Goal: Task Accomplishment & Management: Complete application form

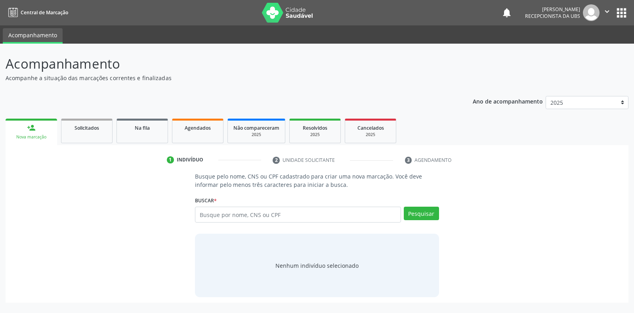
click at [202, 214] on input "text" at bounding box center [298, 214] width 206 height 16
type input "[PERSON_NAME] de melo"
click at [419, 216] on button "Pesquisar" at bounding box center [421, 212] width 35 height 13
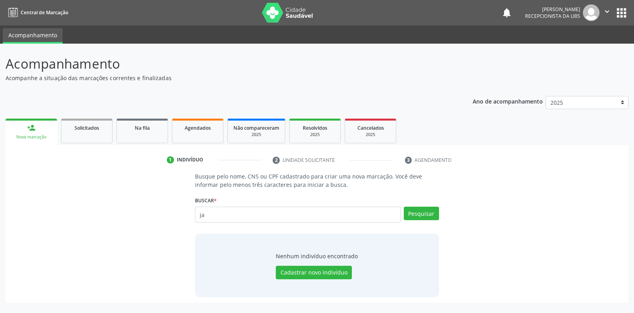
type input "j"
click at [197, 212] on input "text" at bounding box center [298, 214] width 206 height 16
type input "898003728099718"
click at [418, 215] on button "Pesquisar" at bounding box center [421, 212] width 35 height 13
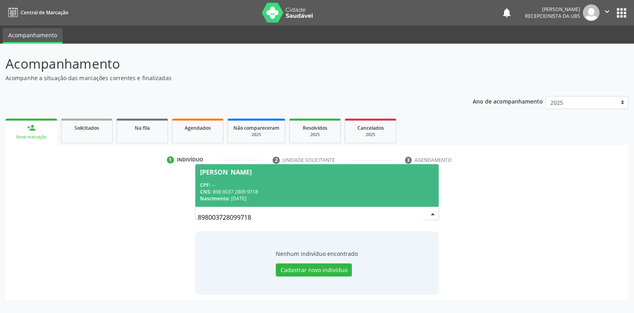
click at [227, 173] on div "[PERSON_NAME]" at bounding box center [225, 172] width 51 height 6
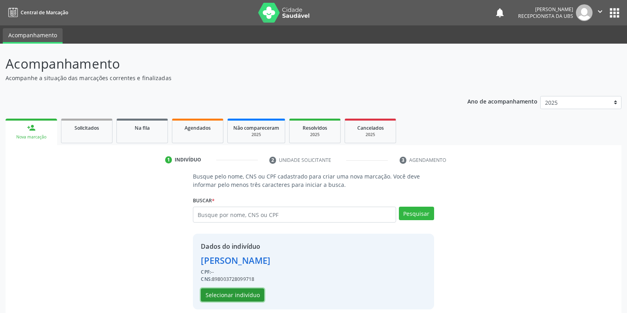
click at [221, 294] on button "Selecionar indivíduo" at bounding box center [232, 294] width 63 height 13
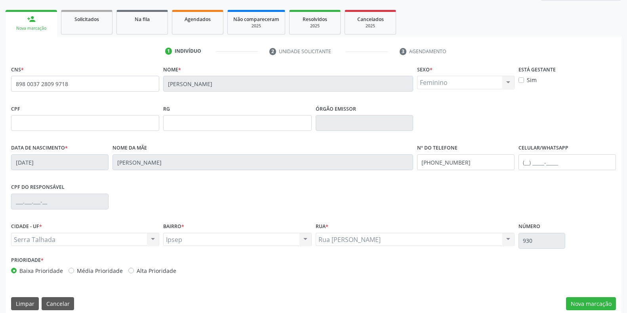
scroll to position [117, 0]
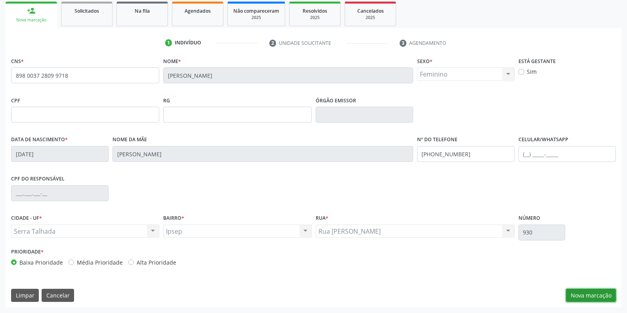
click at [589, 295] on button "Nova marcação" at bounding box center [591, 294] width 50 height 13
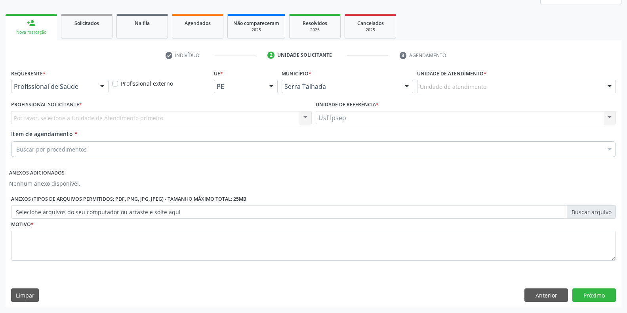
scroll to position [105, 0]
click at [103, 86] on div at bounding box center [102, 86] width 12 height 13
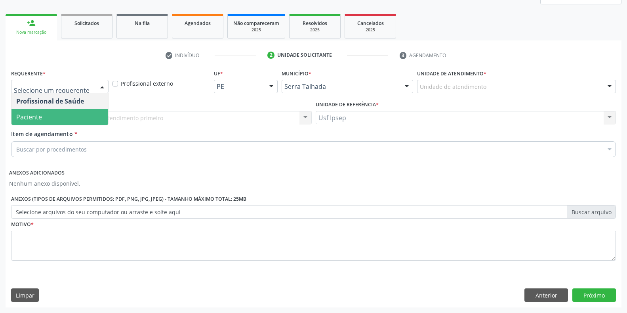
click at [46, 117] on span "Paciente" at bounding box center [59, 117] width 97 height 16
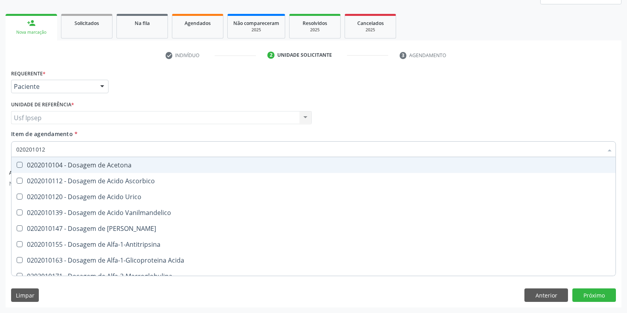
type input "0202010120"
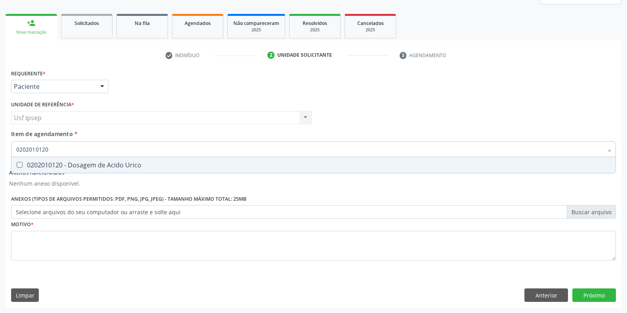
click at [19, 167] on Urico at bounding box center [20, 165] width 6 height 6
click at [17, 167] on Urico "checkbox" at bounding box center [13, 164] width 5 height 5
checkbox Urico "true"
click at [50, 149] on input "0202010120" at bounding box center [309, 149] width 587 height 16
type input "02020101"
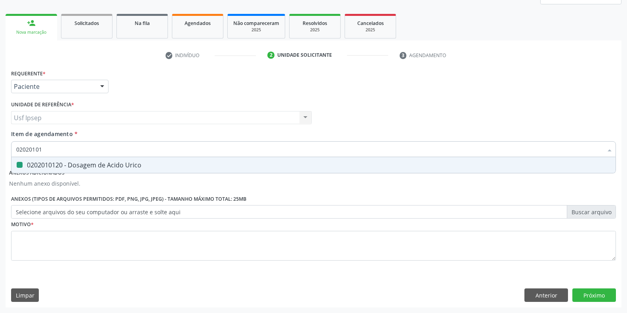
checkbox Urico "false"
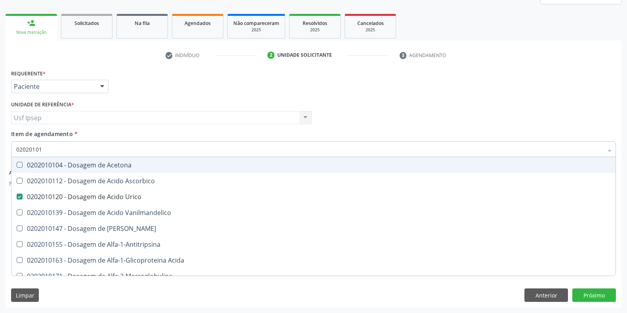
type input "0202010"
checkbox Urico "false"
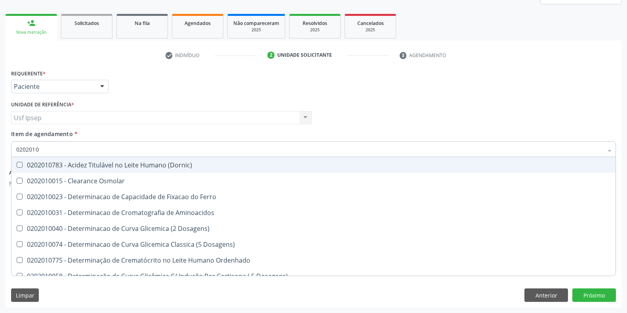
type input "020201"
checkbox Urico "false"
checkbox Amonia "true"
type input "0202"
checkbox Amonia "false"
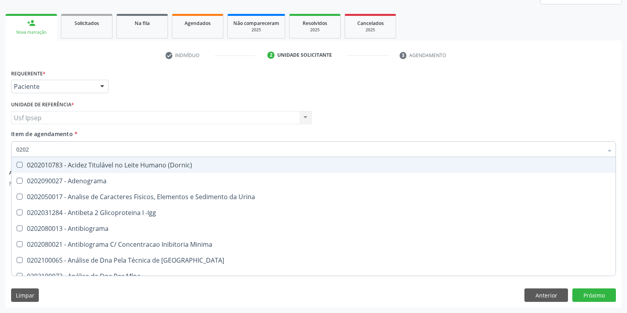
type input "02020"
checkbox Organicos "true"
checkbox Urico "false"
type input "0202010"
checkbox \(Controle\) "true"
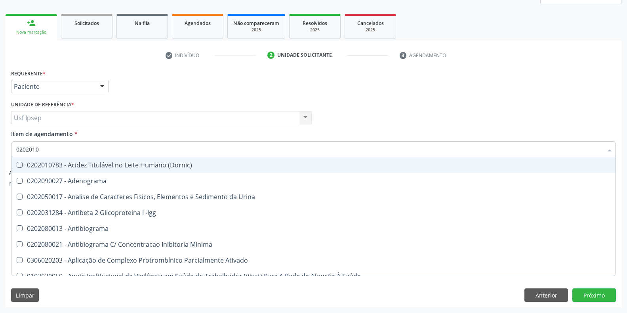
checkbox Osmolar "false"
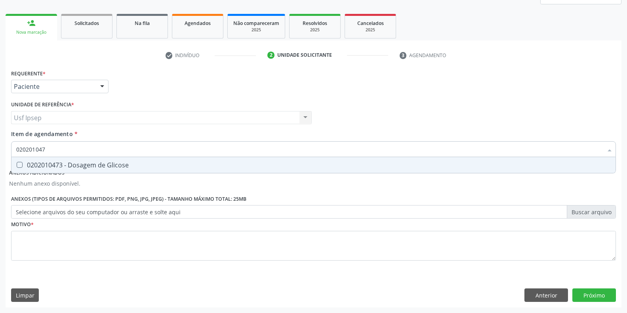
type input "0202010473"
click at [15, 163] on div at bounding box center [14, 165] width 6 height 6
checkbox Glicose "true"
click at [49, 149] on input "0202010473" at bounding box center [309, 149] width 587 height 16
type input "02020104"
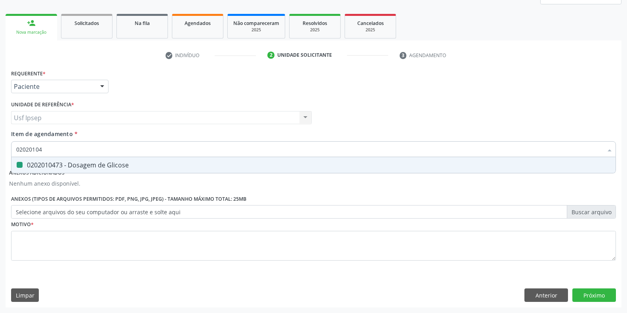
checkbox Glicose "false"
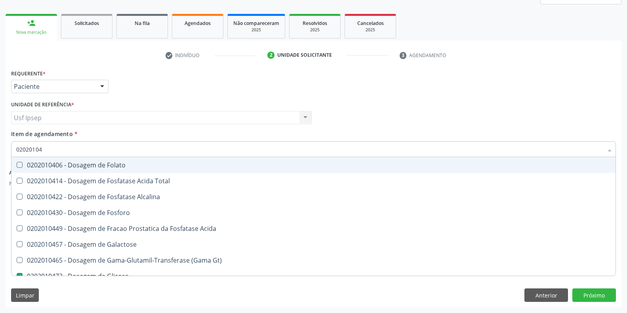
type input "0202010"
checkbox Glicose "false"
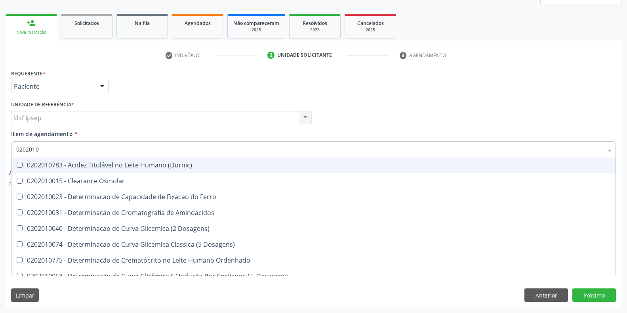
type input "020201"
checkbox Urico "false"
checkbox Amonia "true"
checkbox Glicose "false"
checkbox Nt-Probnp\) "true"
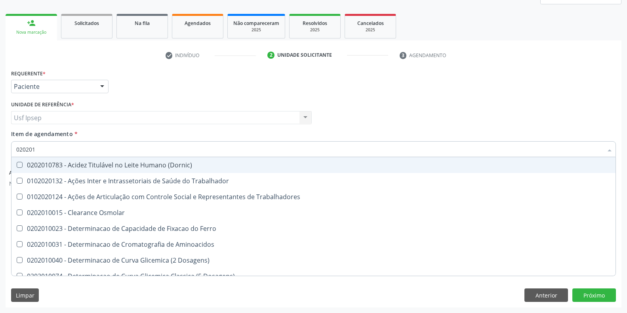
type input "02020"
checkbox Urico "false"
checkbox Glicose "false"
checkbox Trabalho "true"
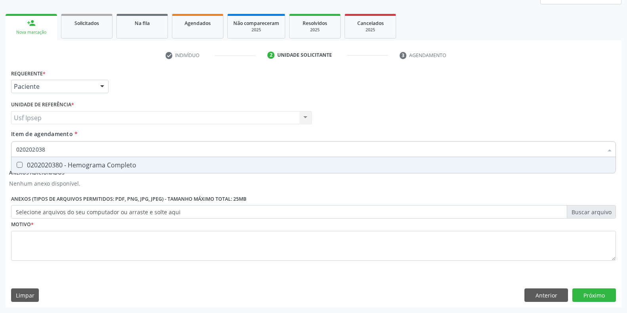
type input "0202020380"
click at [17, 164] on Completo at bounding box center [20, 165] width 6 height 6
click at [17, 164] on Completo "checkbox" at bounding box center [13, 164] width 5 height 5
checkbox Completo "true"
click at [51, 149] on input "0202020380" at bounding box center [309, 149] width 587 height 16
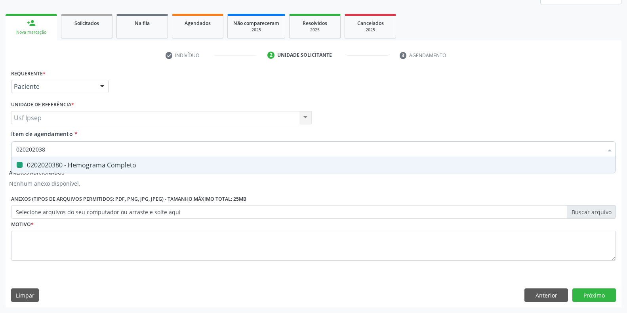
type input "02020203"
checkbox Completo "false"
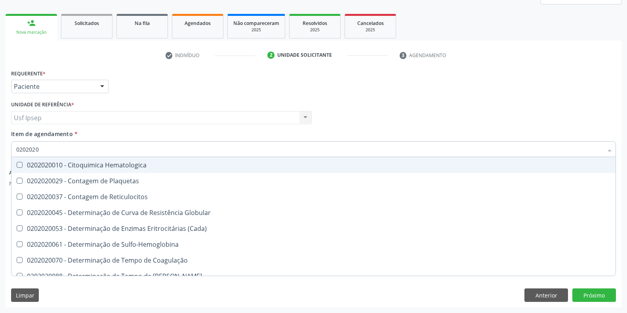
type input "020202"
checkbox Completo "false"
checkbox Leucograma "true"
type input "02020"
checkbox Completo "false"
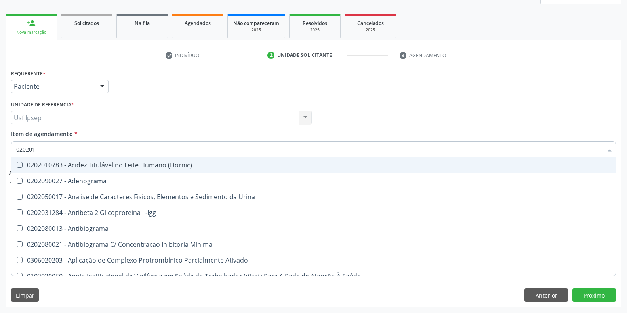
type input "0202010"
checkbox \(Controle\) "true"
checkbox Osmolar "false"
checkbox Osmolalidade "true"
checkbox T3 "false"
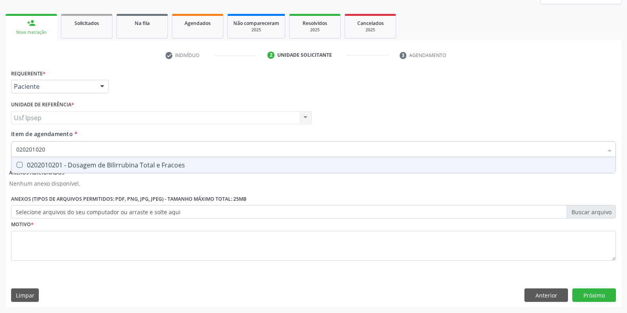
type input "0202010201"
click at [22, 163] on Fracoes at bounding box center [20, 165] width 6 height 6
click at [17, 163] on Fracoes "checkbox" at bounding box center [13, 164] width 5 height 5
checkbox Fracoes "true"
click at [49, 148] on input "0202010201" at bounding box center [309, 149] width 587 height 16
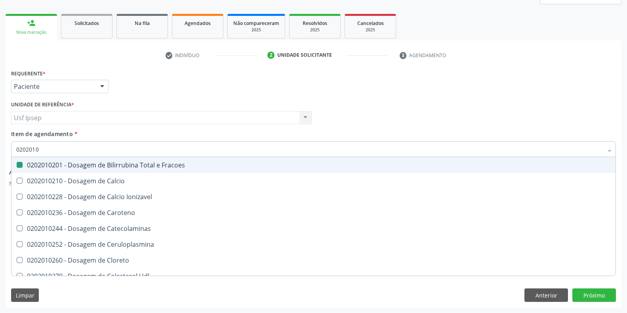
type input "020201"
checkbox Fracoes "false"
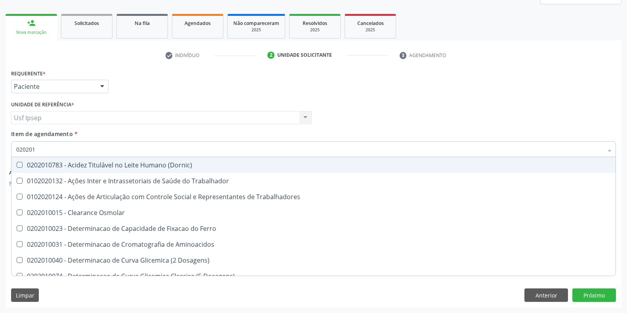
type input "02020"
checkbox Urico "false"
checkbox Fracoes "false"
checkbox Glicose "false"
checkbox Trabalho "true"
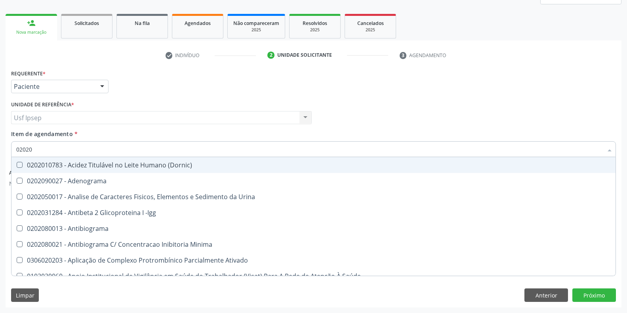
type input "020201"
checkbox Osmolar "true"
checkbox Plaquetas "true"
checkbox T3 "true"
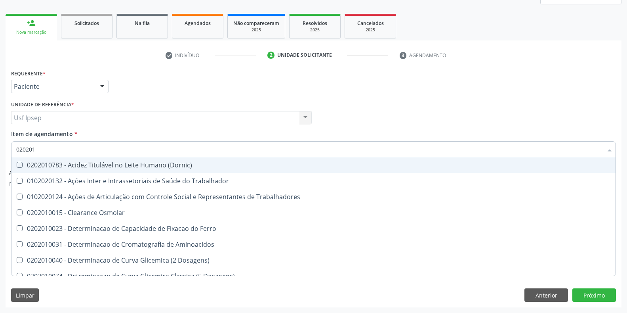
type input "0202010"
checkbox Ativada\) "true"
checkbox Urico "false"
checkbox Vanilmandelico "true"
checkbox Fracoes "false"
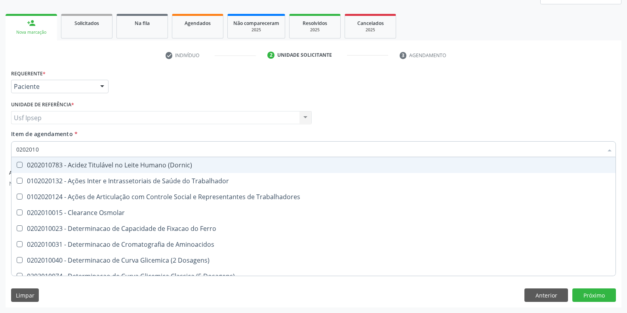
checkbox II "true"
checkbox Glicose "false"
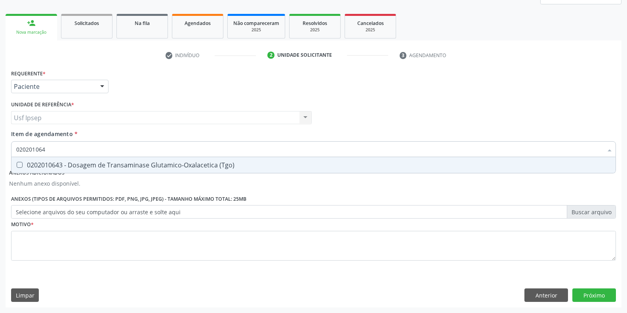
type input "0202010643"
click at [18, 163] on \(Tgo\) at bounding box center [20, 165] width 6 height 6
click at [17, 163] on \(Tgo\) "checkbox" at bounding box center [13, 164] width 5 height 5
checkbox \(Tgo\) "true"
click at [51, 146] on input "0202010643" at bounding box center [309, 149] width 587 height 16
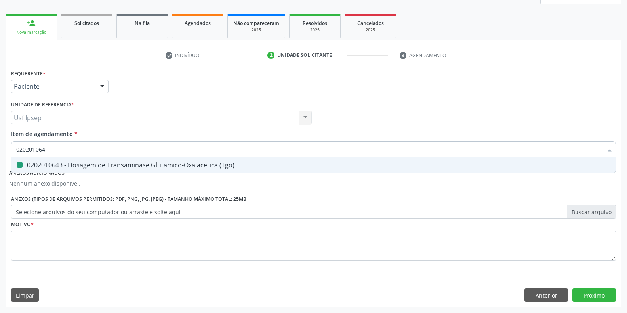
type input "02020106"
checkbox \(Tgo\) "false"
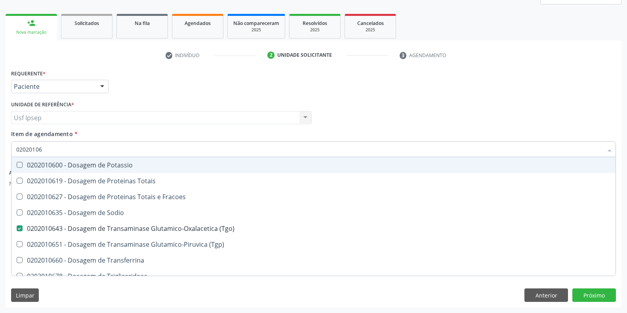
type input "0202010"
checkbox \(Tgo\) "false"
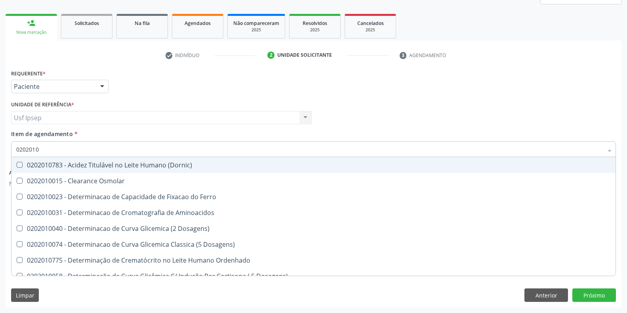
type input "02020106"
checkbox Dosagens\) "true"
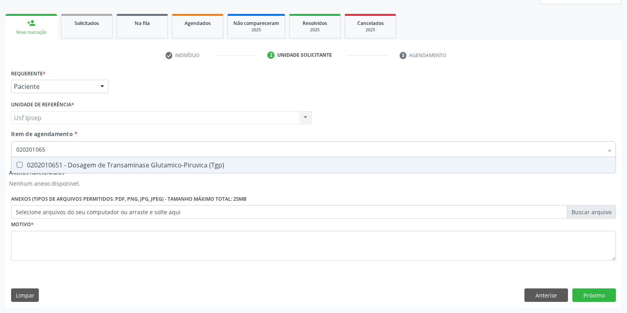
type input "0202010651"
click at [19, 168] on \(Tgp\) at bounding box center [20, 165] width 6 height 6
click at [17, 167] on \(Tgp\) "checkbox" at bounding box center [13, 164] width 5 height 5
checkbox \(Tgp\) "true"
click at [49, 148] on input "0202010651" at bounding box center [309, 149] width 587 height 16
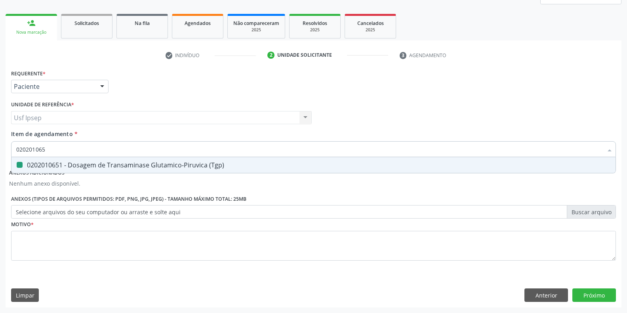
type input "02020106"
checkbox \(Tgp\) "false"
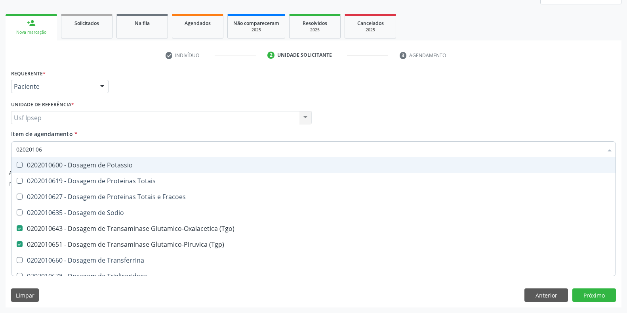
type input "0202010"
checkbox \(Tgo\) "false"
checkbox \(Tgp\) "false"
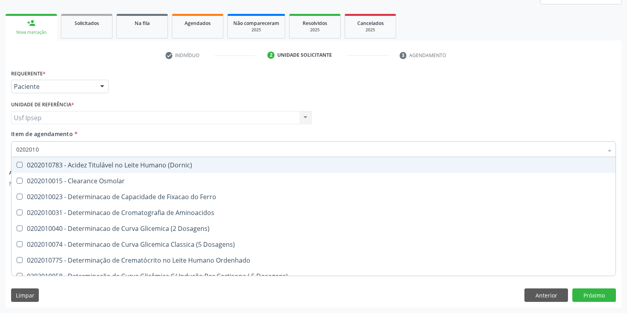
type input "020201"
checkbox Urico "false"
checkbox Amonia "true"
checkbox Fracoes "false"
checkbox Total "true"
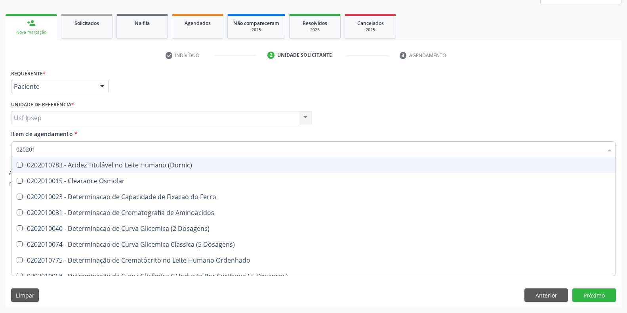
checkbox Glicose "false"
checkbox Nt-Probnp\) "true"
checkbox \(Tgo\) "false"
checkbox \(Tgp\) "false"
checkbox D-Xilose "true"
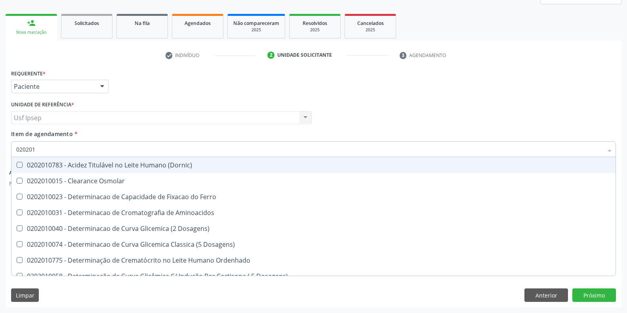
checkbox Orais "true"
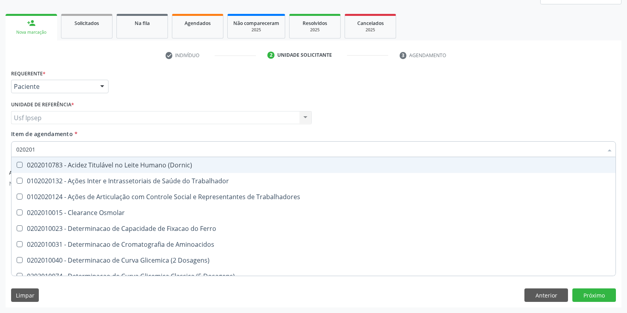
type input "02020"
checkbox Urico "false"
checkbox Fracoes "false"
checkbox Glicose "false"
checkbox \(Tgo\) "false"
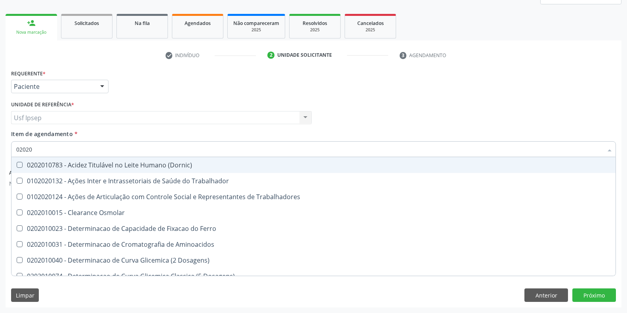
checkbox \(Tgp\) "false"
checkbox Trabalho "true"
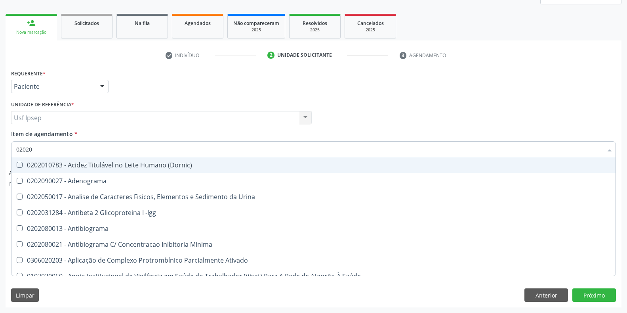
type input "020201"
checkbox Osmolar "true"
checkbox Plaquetas "true"
checkbox T3 "true"
checkbox 17-Hidroxicorticosteroides "true"
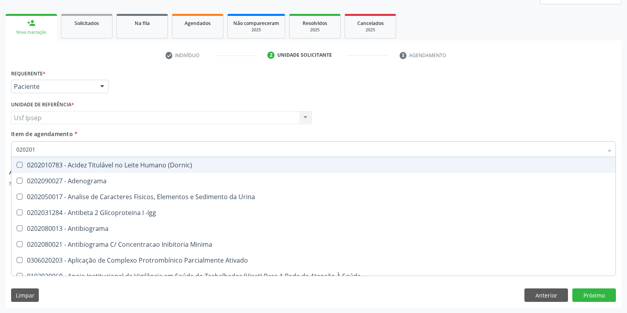
checkbox D "true"
type input "0202010"
checkbox Urico "true"
checkbox Amonia "false"
checkbox Fracoes "true"
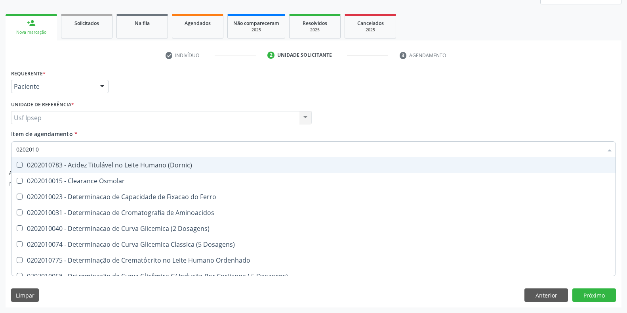
checkbox Total "false"
checkbox Glicose "true"
checkbox Nt-Probnp\) "false"
checkbox \(Tgo\) "true"
checkbox \(Tgp\) "true"
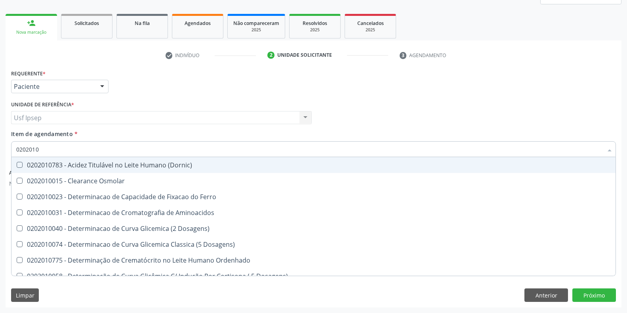
checkbox D-Xilose "false"
checkbox Orais "false"
type input "020201"
checkbox Urico "false"
checkbox Amonia "true"
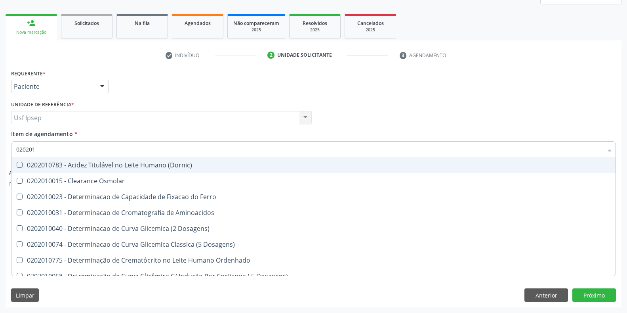
checkbox Fracoes "false"
checkbox Total "true"
checkbox Glicose "false"
checkbox Nt-Probnp\) "true"
checkbox \(Tgo\) "false"
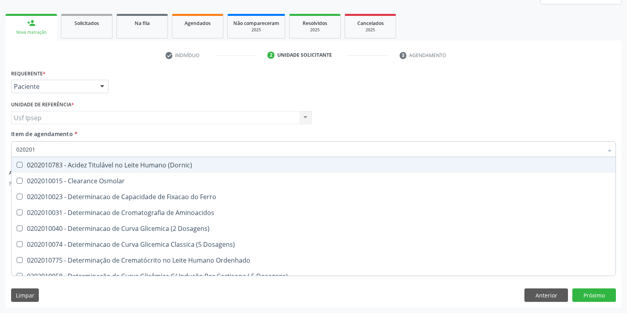
checkbox \(Tgp\) "false"
checkbox D-Xilose "true"
checkbox Orais "true"
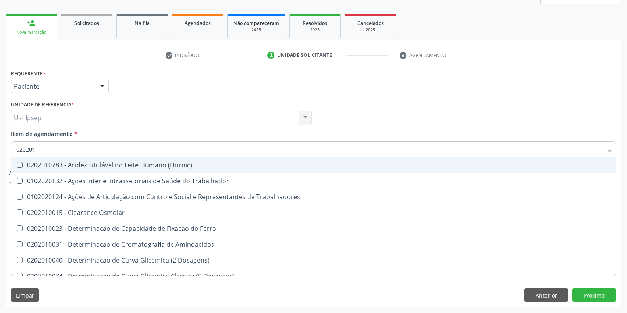
type input "02020"
checkbox Urico "false"
checkbox Fracoes "false"
checkbox Glicose "false"
checkbox \(Tgo\) "false"
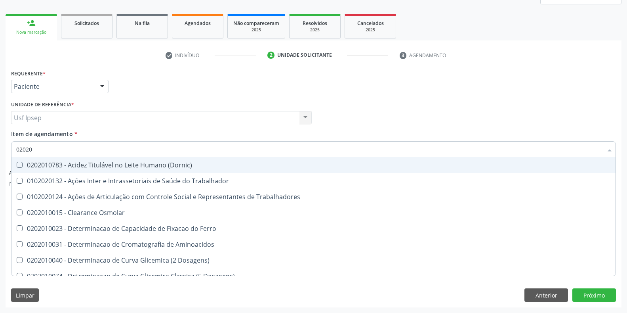
checkbox \(Tgp\) "false"
checkbox Trabalho "true"
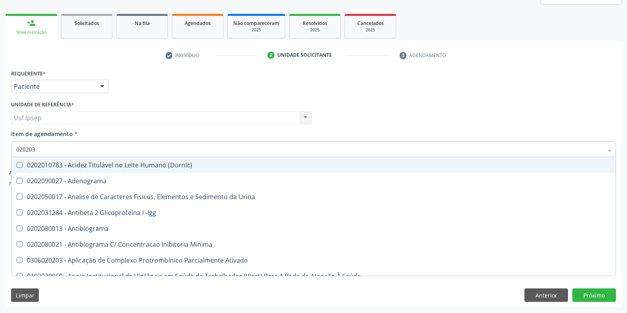
type input "0202030"
checkbox Aminoacidos "false"
checkbox Urico "false"
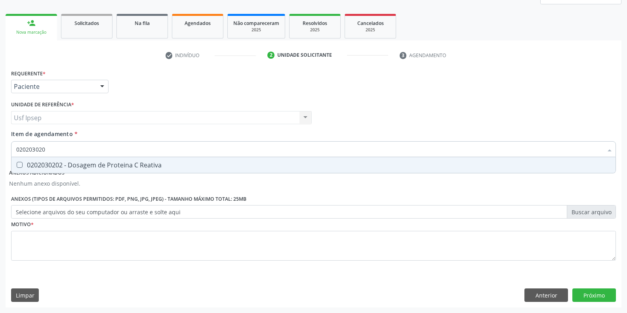
type input "0202030202"
click at [20, 164] on Reativa at bounding box center [20, 165] width 6 height 6
click at [17, 164] on Reativa "checkbox" at bounding box center [13, 164] width 5 height 5
checkbox Reativa "true"
click at [50, 149] on input "0202030202" at bounding box center [309, 149] width 587 height 16
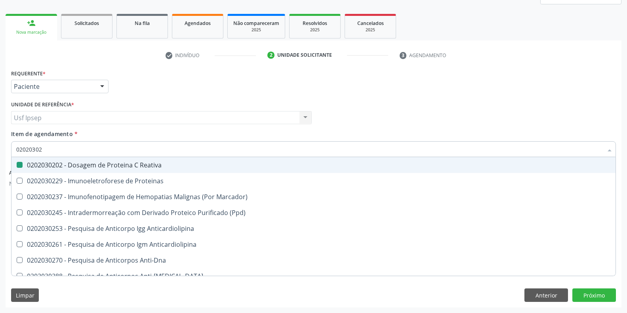
type input "0202030"
checkbox Reativa "false"
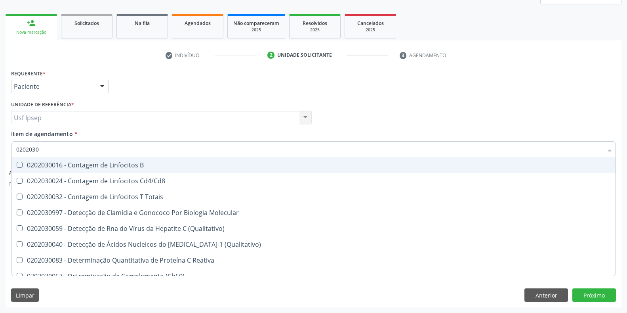
type input "020203"
checkbox Reativa "false"
checkbox Antiaspergillus "true"
checkbox Antiglomerulo "true"
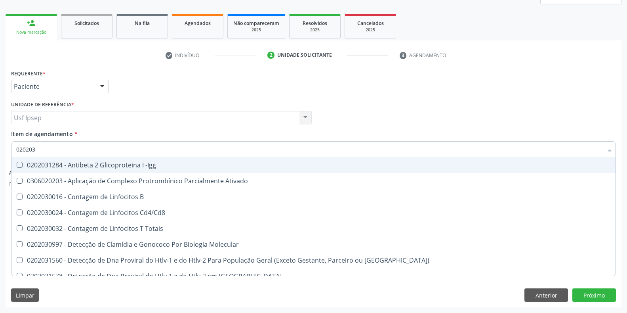
type input "0202030"
checkbox Iga "true"
checkbox Reativa "false"
checkbox Completo "false"
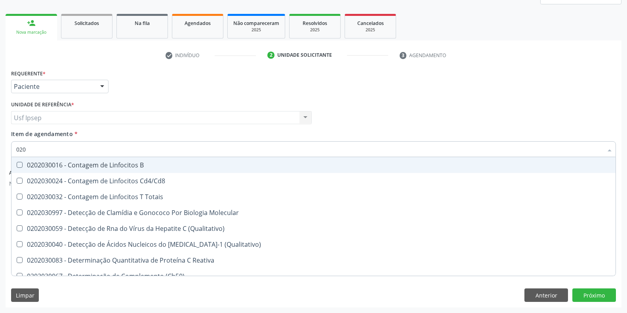
type input "02"
checkbox Reativa "false"
checkbox Antiaspergillus "false"
checkbox Antiglomerulo "false"
checkbox \(Anti-Hav-Igm\) "false"
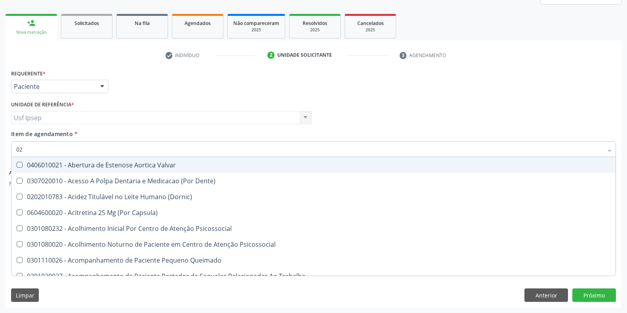
type input "0"
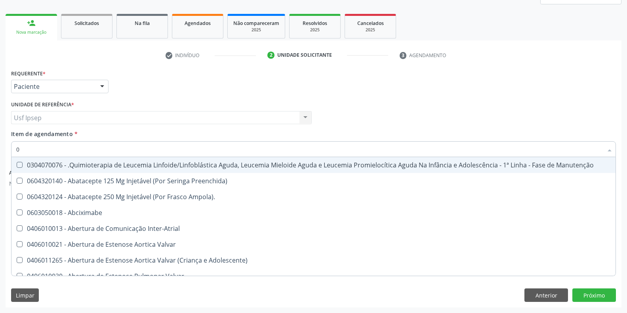
checkbox Drogas "false"
checkbox Ciclodialise "false"
checkbox Coclear "false"
checkbox Clamidia "false"
checkbox Comprimido\) "false"
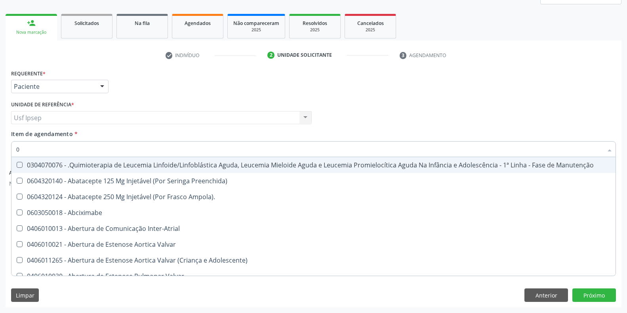
checkbox Ml\) "false"
type input "0202"
checkbox Pernoite "true"
checkbox Pé\) "true"
checkbox Stent "true"
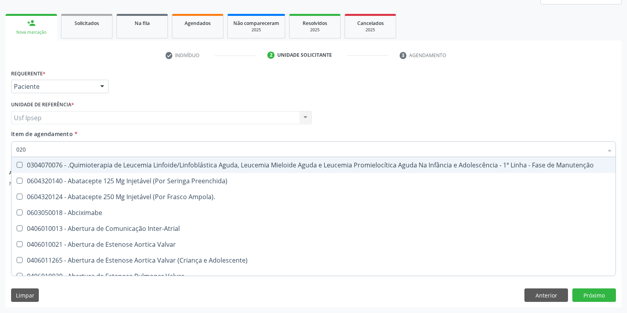
checkbox A "true"
checkbox Psicossocial "true"
checkbox Rodas "true"
checkbox Níveis\, "true"
type input "02020"
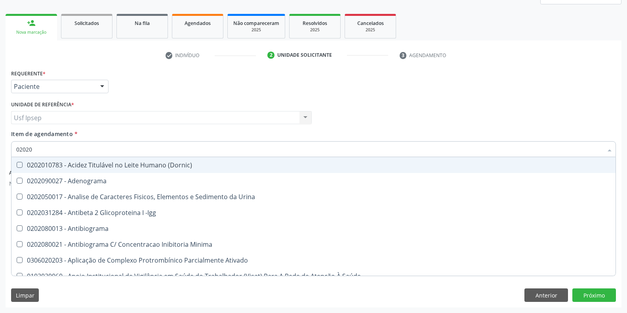
checkbox Urico "true"
checkbox Igm "false"
checkbox Fracoes "true"
checkbox C4 "false"
checkbox Glicose "true"
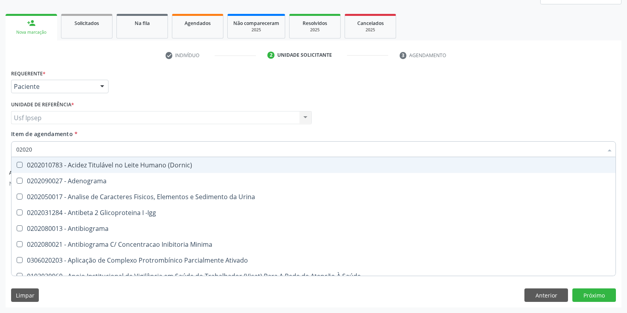
checkbox Lactato "false"
checkbox Reativa "true"
checkbox \(Tgo\) "true"
checkbox \(Tgp\) "true"
checkbox Transferrina "false"
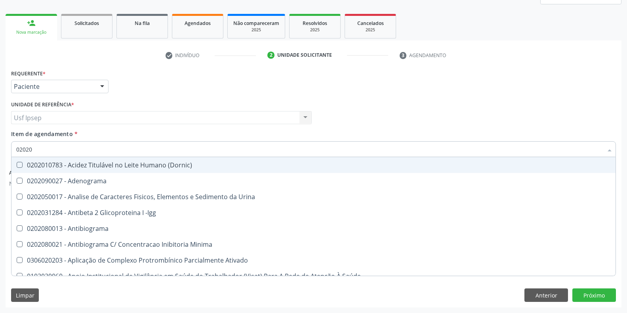
checkbox \(Direto\) "false"
checkbox Urinarios "false"
checkbox Completo "true"
checkbox Pylori "false"
type input "020201"
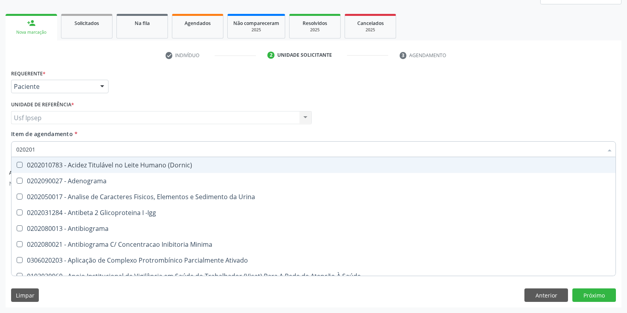
checkbox Osmolar "true"
checkbox Plaquetas "true"
checkbox T3 "true"
checkbox 17-Hidroxicorticosteroides "true"
checkbox D "true"
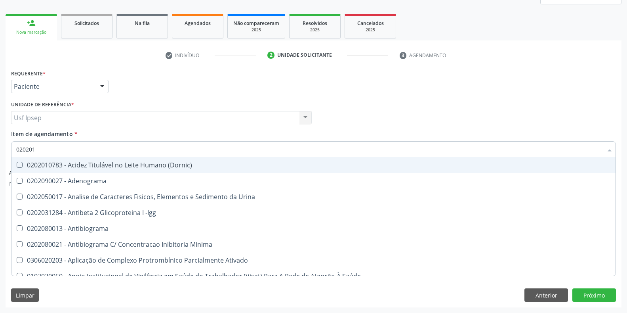
checkbox Urico "false"
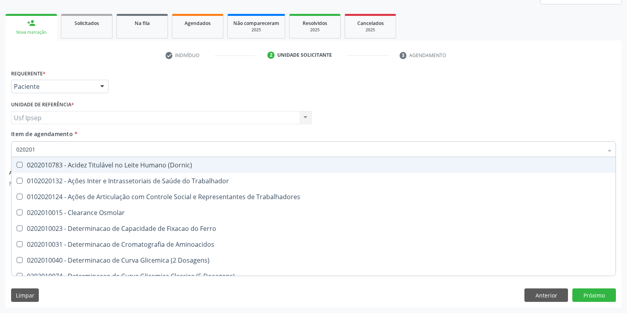
type input "0202010"
checkbox Ativada\) "true"
checkbox Urico "false"
checkbox Vanilmandelico "true"
checkbox Fracoes "false"
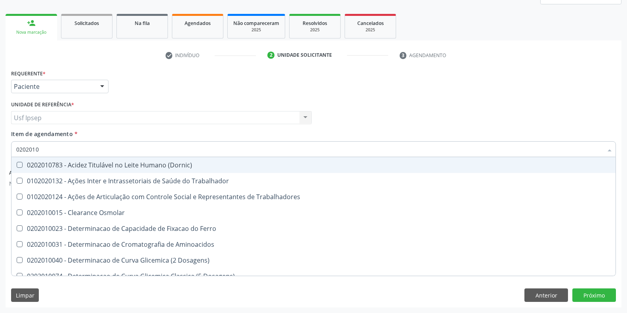
checkbox II "true"
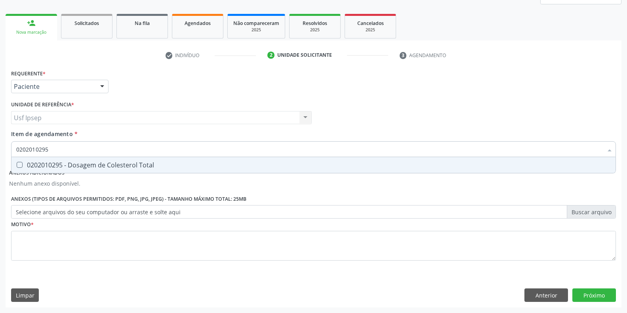
click at [17, 164] on Total at bounding box center [20, 165] width 6 height 6
click at [17, 164] on Total "checkbox" at bounding box center [13, 164] width 5 height 5
click at [51, 148] on input "0202010295" at bounding box center [309, 149] width 587 height 16
click at [22, 164] on Livre\) at bounding box center [20, 165] width 6 height 6
click at [17, 164] on Livre\) "checkbox" at bounding box center [13, 164] width 5 height 5
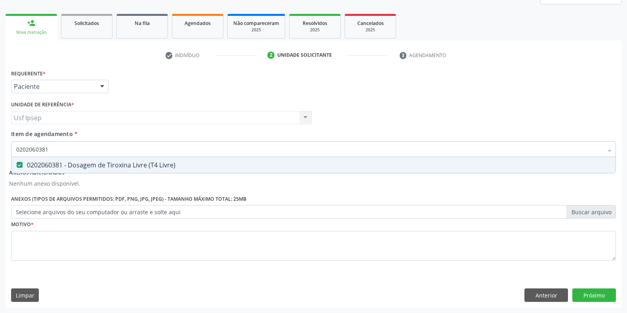
click at [47, 150] on input "0202060381" at bounding box center [309, 149] width 587 height 16
click at [15, 165] on div at bounding box center [14, 165] width 6 height 6
click at [50, 148] on input "0202060390" at bounding box center [309, 149] width 587 height 16
click at [19, 164] on Calcio at bounding box center [20, 165] width 6 height 6
click at [17, 164] on Calcio "checkbox" at bounding box center [13, 164] width 5 height 5
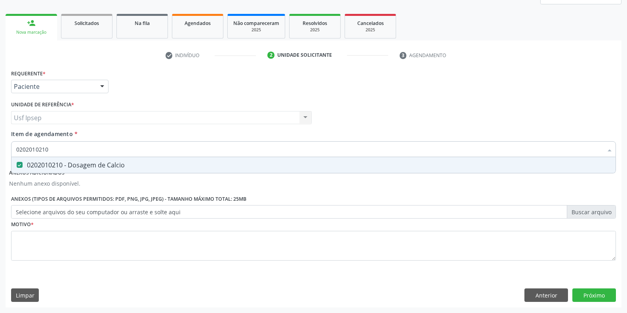
click at [48, 148] on input "0202010210" at bounding box center [309, 149] width 587 height 16
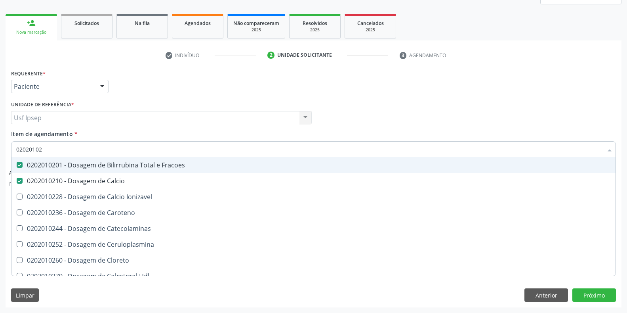
click at [368, 89] on div "Requerente * Paciente Profissional de Saúde Paciente Nenhum resultado encontrad…" at bounding box center [313, 82] width 609 height 31
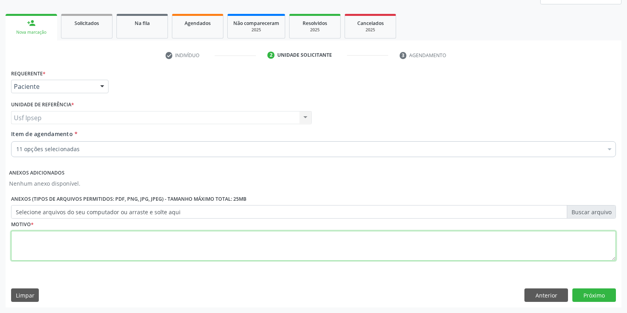
click at [19, 246] on textarea at bounding box center [313, 246] width 605 height 30
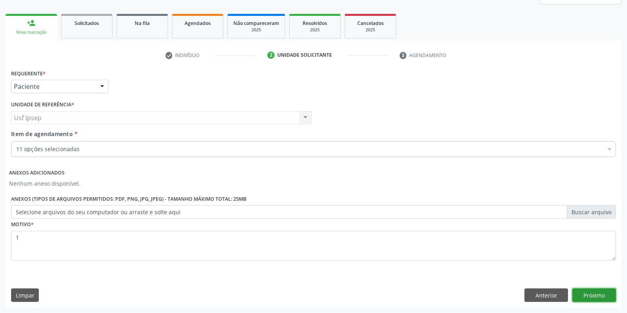
click at [583, 295] on button "Próximo" at bounding box center [594, 294] width 44 height 13
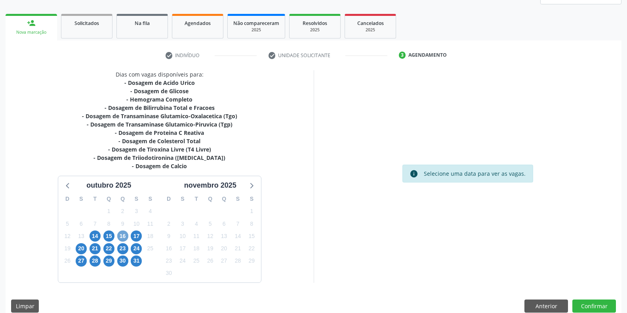
click at [122, 236] on span "16" at bounding box center [122, 235] width 11 height 11
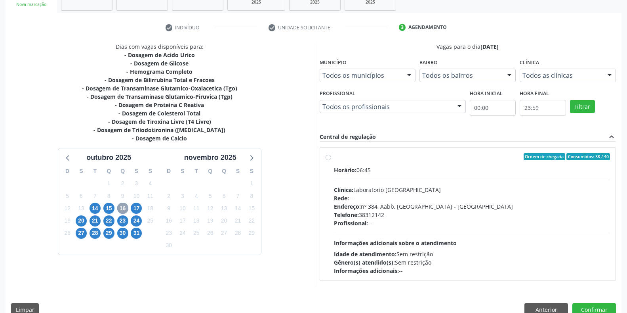
scroll to position [147, 0]
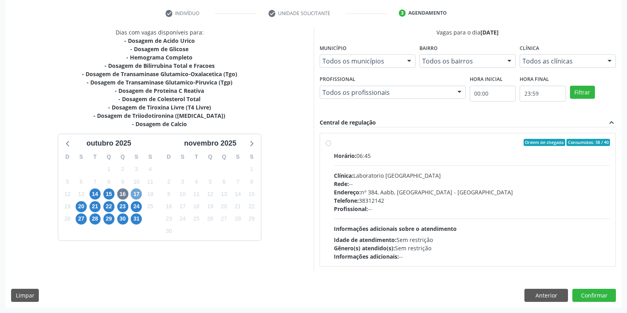
click at [136, 196] on span "17" at bounding box center [136, 193] width 11 height 11
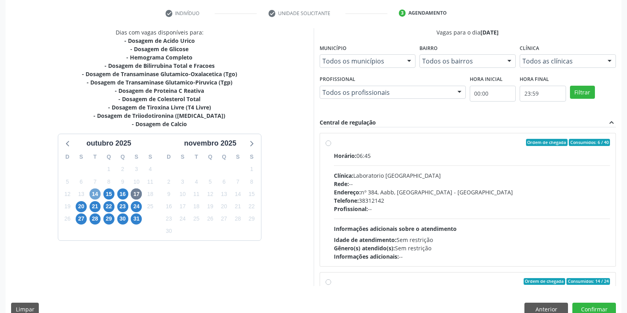
click at [92, 195] on span "14" at bounding box center [95, 193] width 11 height 11
click at [109, 194] on span "15" at bounding box center [108, 193] width 11 height 11
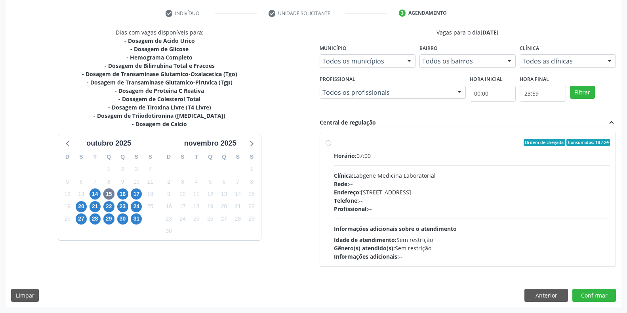
click at [328, 146] on div "Ordem de chegada Consumidos: 18 / 24 Horário: 07:00 Clínica: Labgene Medicina L…" at bounding box center [468, 200] width 285 height 122
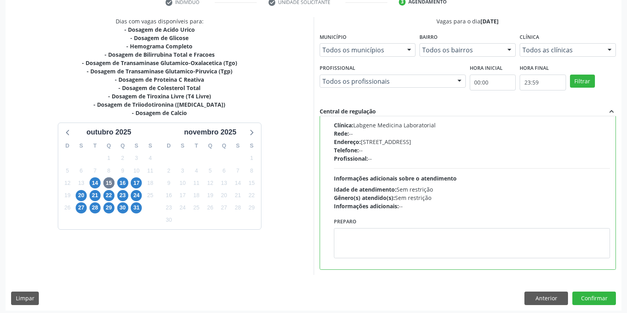
scroll to position [161, 0]
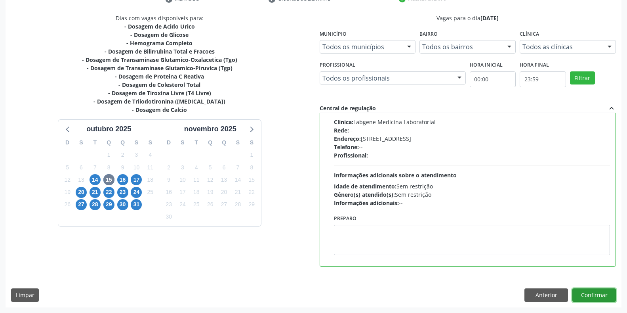
click at [592, 298] on button "Confirmar" at bounding box center [594, 294] width 44 height 13
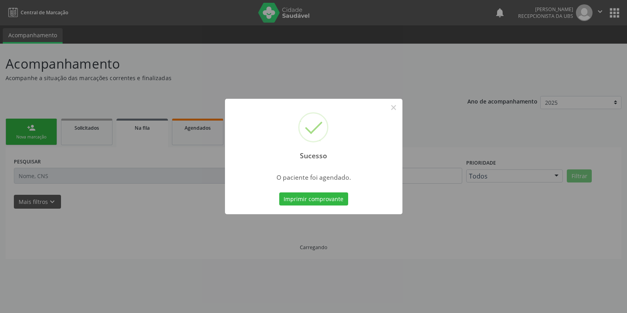
scroll to position [0, 0]
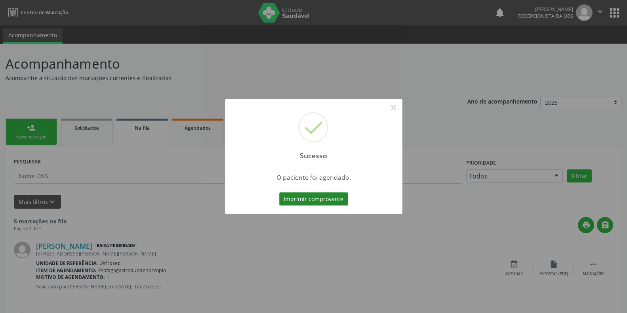
click at [291, 198] on button "Imprimir comprovante" at bounding box center [313, 198] width 69 height 13
